Goal: Transaction & Acquisition: Purchase product/service

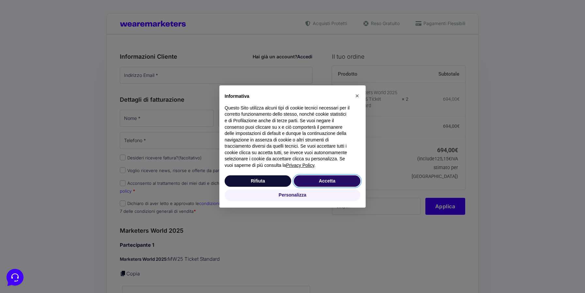
click at [318, 184] on button "Accetta" at bounding box center [327, 181] width 67 height 12
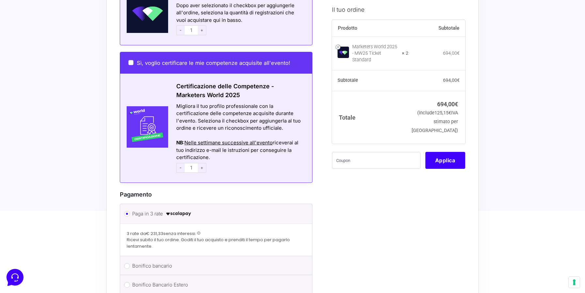
scroll to position [709, 0]
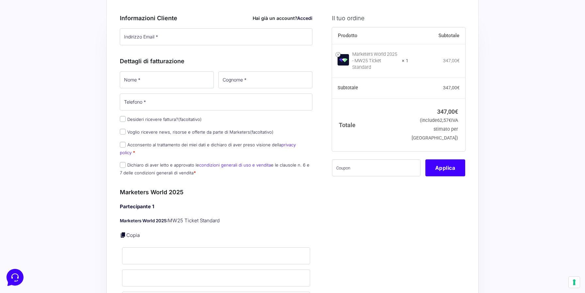
click at [408, 114] on th "Totale" at bounding box center [370, 125] width 77 height 53
click at [437, 119] on td "347,00 € (include 62,57 € IVA stimato per [GEOGRAPHIC_DATA])" at bounding box center [436, 125] width 57 height 53
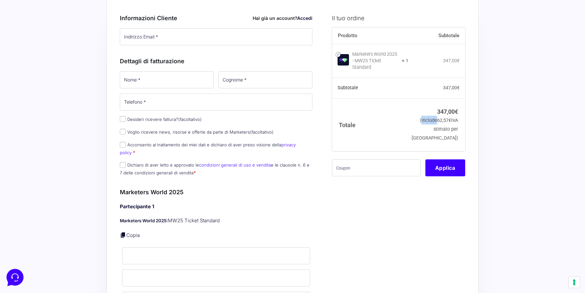
click at [437, 119] on td "347,00 € (include 62,57 € IVA stimato per [GEOGRAPHIC_DATA])" at bounding box center [436, 125] width 57 height 53
click at [442, 132] on td "347,00 € (include 62,57 € IVA stimato per [GEOGRAPHIC_DATA])" at bounding box center [436, 125] width 57 height 53
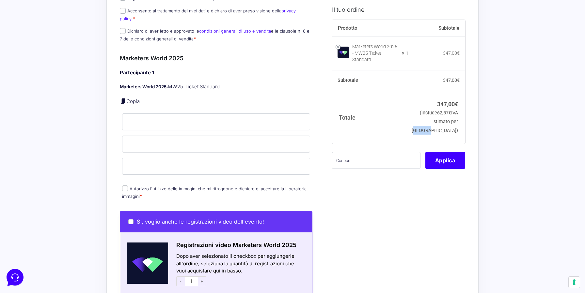
scroll to position [172, 0]
click at [129, 99] on link "Copia" at bounding box center [132, 102] width 13 height 6
click at [178, 84] on p "Marketers World 2025: MW25 Ticket Standard" at bounding box center [216, 88] width 192 height 8
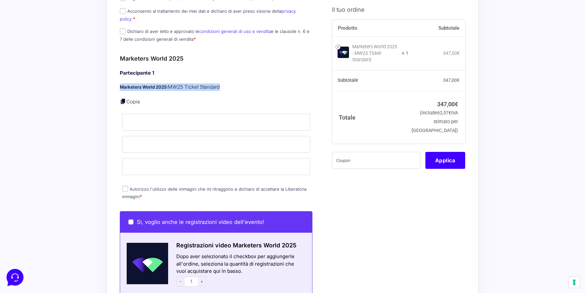
click at [205, 84] on p "Marketers World 2025: MW25 Ticket Standard" at bounding box center [216, 88] width 192 height 8
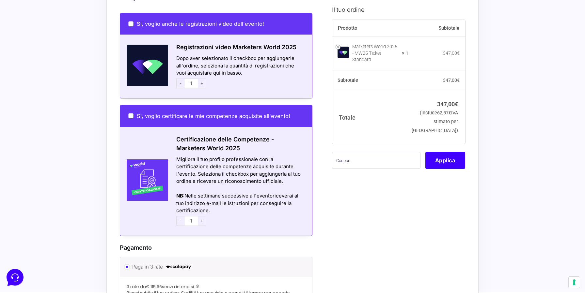
scroll to position [373, 0]
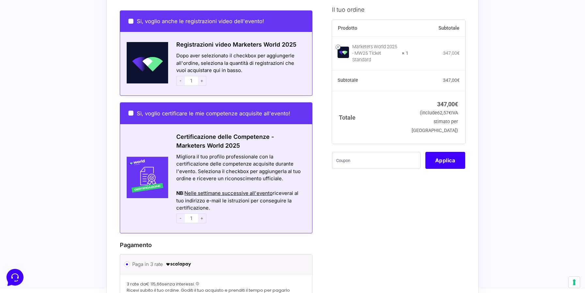
click at [198, 135] on div "Certificazione delle Competenze - Marketers World 2025" at bounding box center [240, 142] width 144 height 21
click at [207, 153] on div "Migliora il tuo profilo professionale con la certificazione delle competenze ac…" at bounding box center [240, 167] width 128 height 29
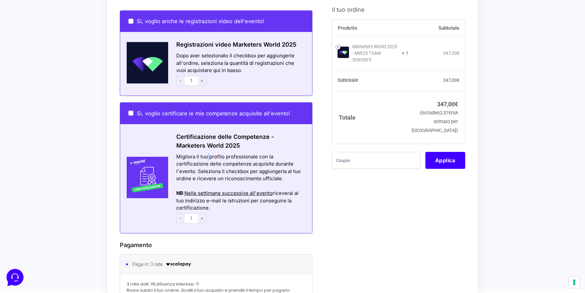
click at [207, 153] on div "Migliora il tuo profilo professionale con la certificazione delle competenze ac…" at bounding box center [240, 167] width 128 height 29
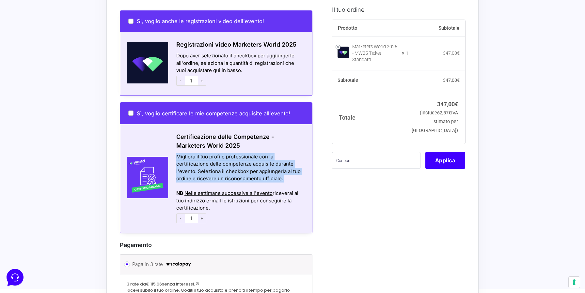
click at [207, 153] on div "Migliora il tuo profilo professionale con la certificazione delle competenze ac…" at bounding box center [240, 167] width 128 height 29
click at [131, 111] on input "Sì, voglio certificare le mie competenze acquisite all'evento!" at bounding box center [130, 113] width 5 height 5
checkbox input "true"
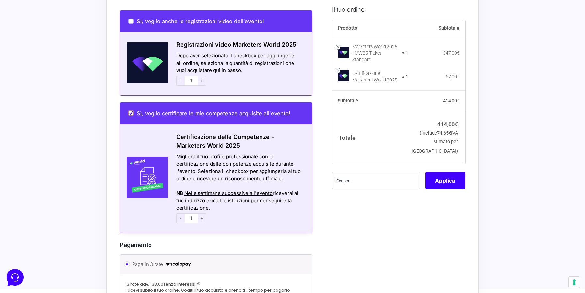
click at [131, 111] on input "Sì, voglio certificare le mie competenze acquisite all'evento!" at bounding box center [130, 113] width 5 height 5
checkbox input "false"
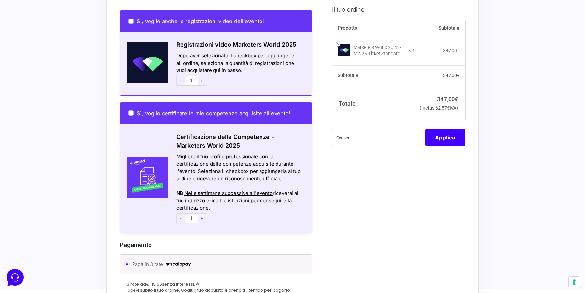
click at [132, 18] on div "Si, voglio anche le registrazioni video dell'evento!" at bounding box center [216, 22] width 192 height 22
click at [132, 19] on input "Si, voglio anche le registrazioni video dell'evento!" at bounding box center [130, 21] width 5 height 5
checkbox input "true"
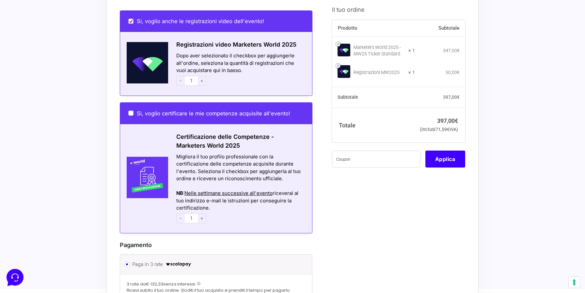
click at [132, 19] on input "Si, voglio anche le registrazioni video dell'evento!" at bounding box center [130, 21] width 5 height 5
checkbox input "false"
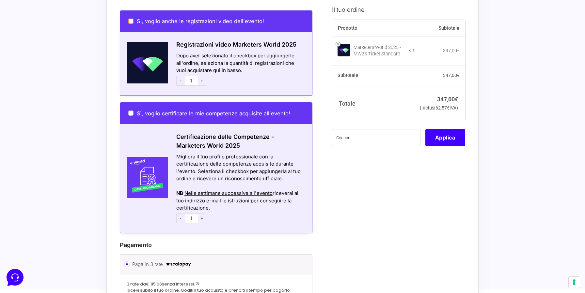
click at [132, 19] on input "Si, voglio anche le registrazioni video dell'evento!" at bounding box center [130, 21] width 5 height 5
checkbox input "true"
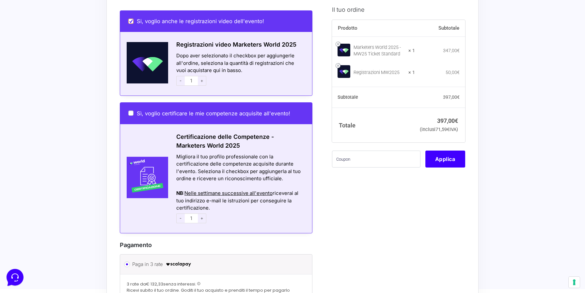
click at [132, 19] on input "Si, voglio anche le registrazioni video dell'evento!" at bounding box center [130, 21] width 5 height 5
checkbox input "false"
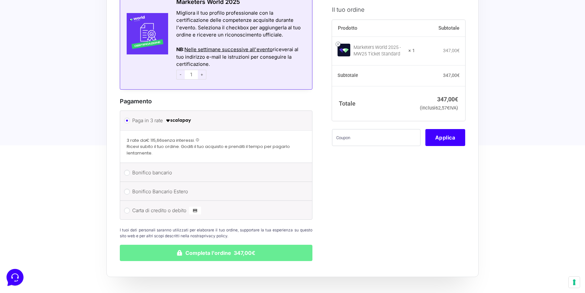
scroll to position [570, 0]
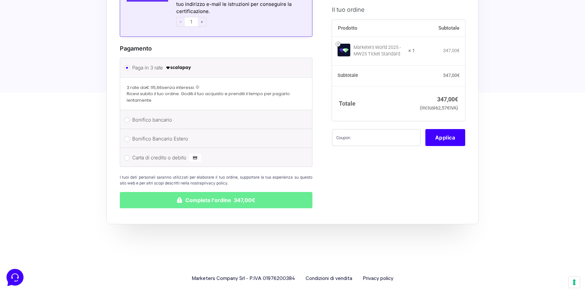
click at [148, 115] on label "Bonifico bancario" at bounding box center [214, 120] width 165 height 10
click at [130, 117] on input "Bonifico bancario" at bounding box center [127, 120] width 6 height 6
radio input "true"
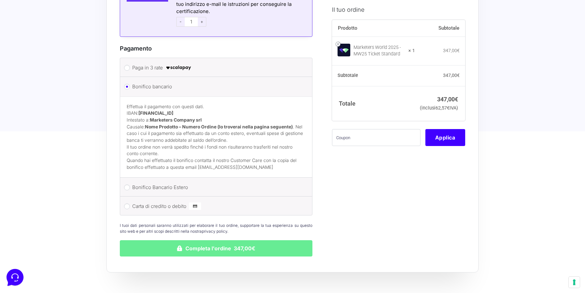
click at [161, 63] on label "Paga in 3 rate" at bounding box center [214, 68] width 165 height 10
click at [130, 65] on input "Paga in 3 rate" at bounding box center [127, 68] width 6 height 6
radio input "true"
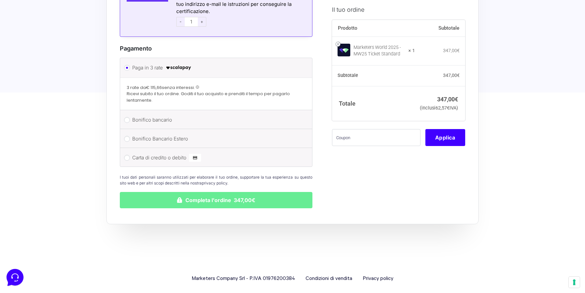
click at [166, 136] on label "Bonifico Bancario Estero" at bounding box center [214, 139] width 165 height 10
click at [130, 136] on input "Bonifico Bancario Estero" at bounding box center [127, 139] width 6 height 6
radio input "true"
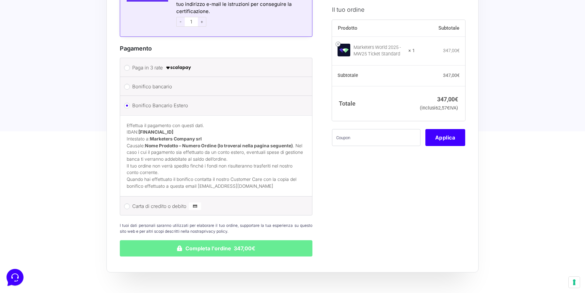
click at [157, 204] on label "Carta di credito o debito" at bounding box center [214, 207] width 165 height 10
click at [130, 204] on input "Carta di credito o debito" at bounding box center [127, 207] width 6 height 6
radio input "true"
